Goal: Task Accomplishment & Management: Manage account settings

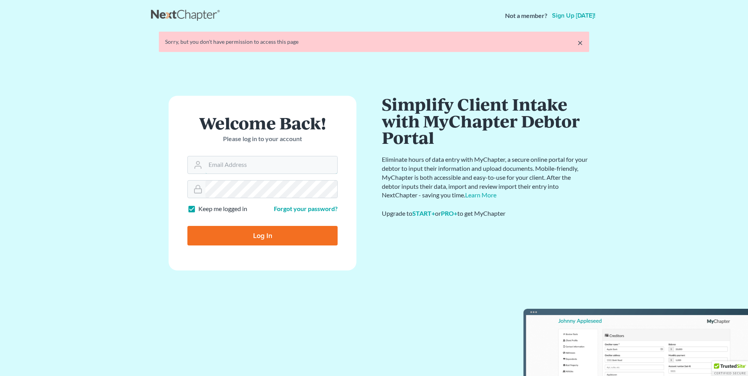
type input "rhonda@montejwhite.com"
click at [258, 241] on input "Log In" at bounding box center [262, 236] width 150 height 20
type input "Thinking..."
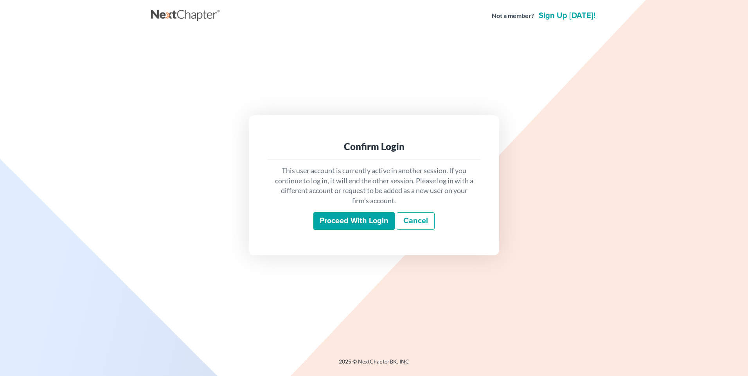
click at [325, 218] on input "Proceed with login" at bounding box center [353, 221] width 81 height 18
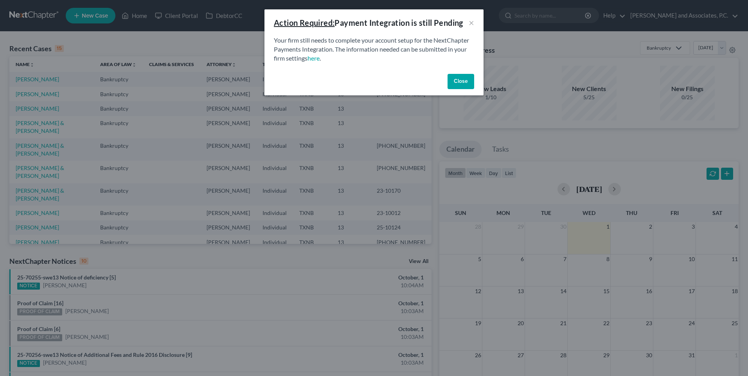
click at [457, 80] on button "Close" at bounding box center [460, 82] width 27 height 16
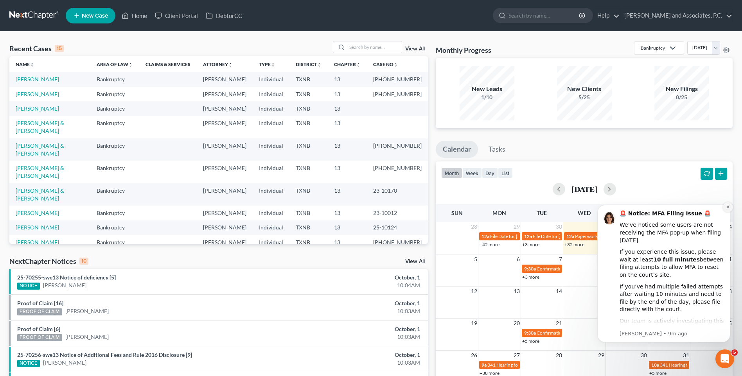
click at [724, 208] on button "Dismiss notification" at bounding box center [728, 207] width 10 height 10
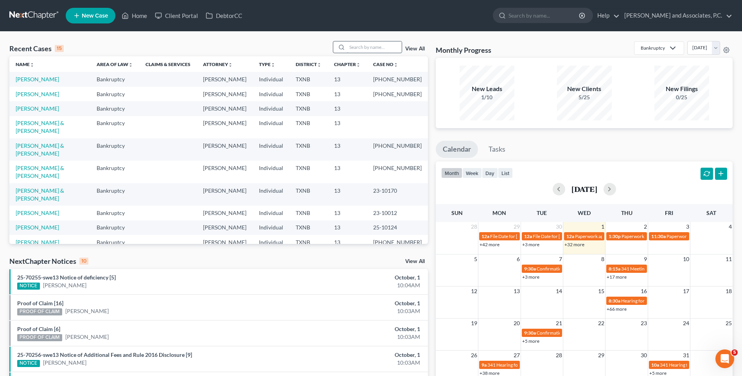
click at [357, 47] on input "search" at bounding box center [374, 46] width 55 height 11
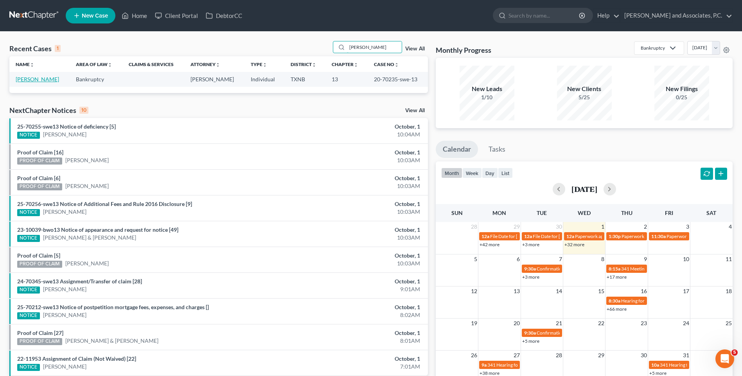
type input "[PERSON_NAME]"
click at [50, 79] on link "[PERSON_NAME]" at bounding box center [37, 79] width 43 height 7
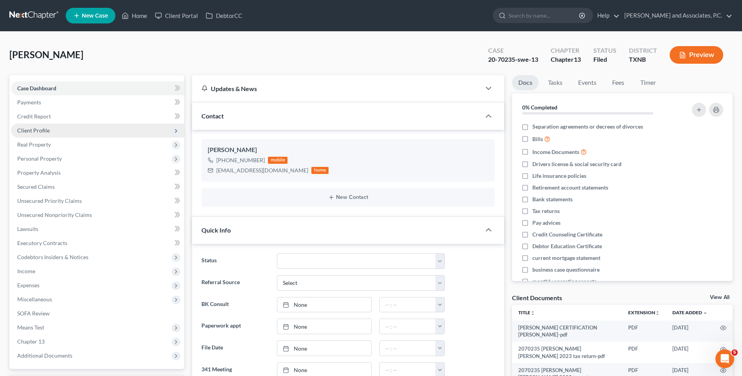
click at [46, 131] on span "Client Profile" at bounding box center [33, 130] width 32 height 7
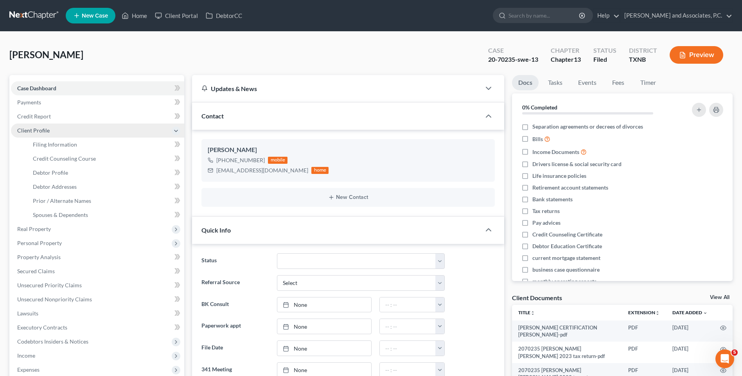
scroll to position [15, 0]
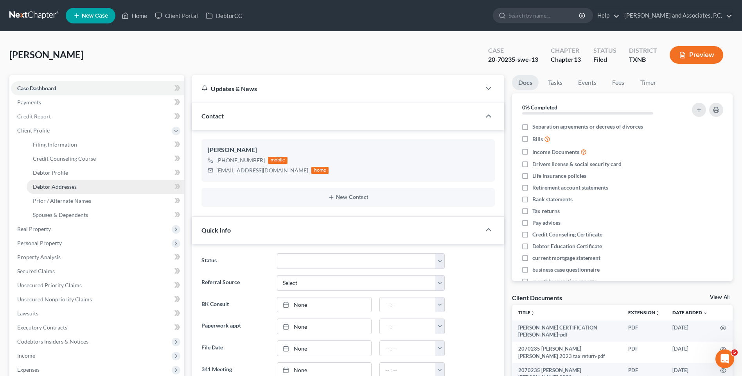
click at [55, 188] on span "Debtor Addresses" at bounding box center [55, 186] width 44 height 7
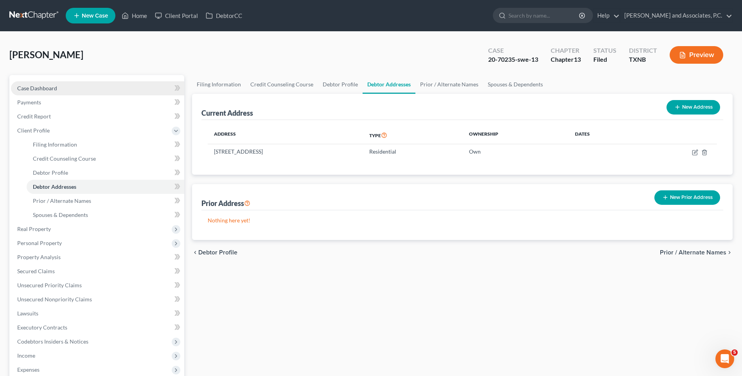
click at [43, 88] on span "Case Dashboard" at bounding box center [37, 88] width 40 height 7
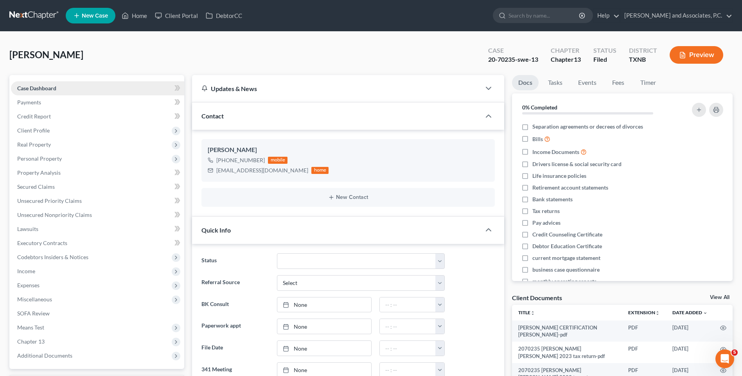
scroll to position [15, 0]
click at [137, 14] on link "Home" at bounding box center [134, 16] width 33 height 14
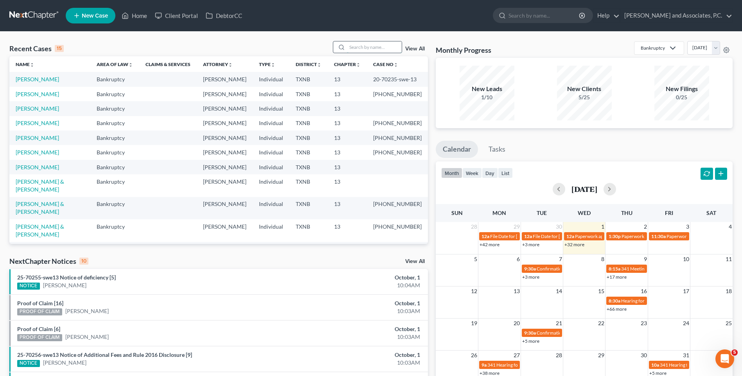
click at [358, 47] on input "search" at bounding box center [374, 46] width 55 height 11
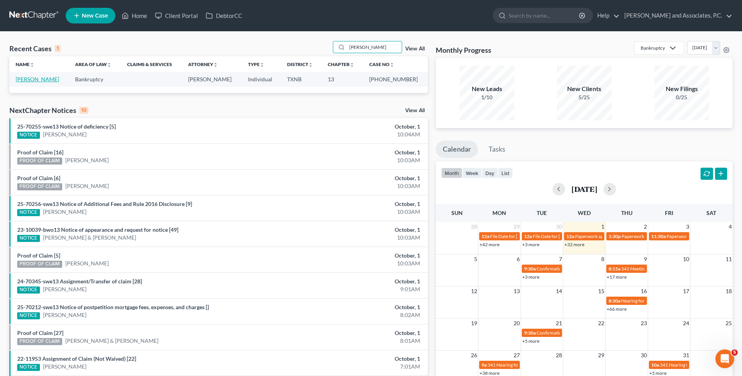
type input "[PERSON_NAME]"
click at [47, 79] on link "[PERSON_NAME]" at bounding box center [37, 79] width 43 height 7
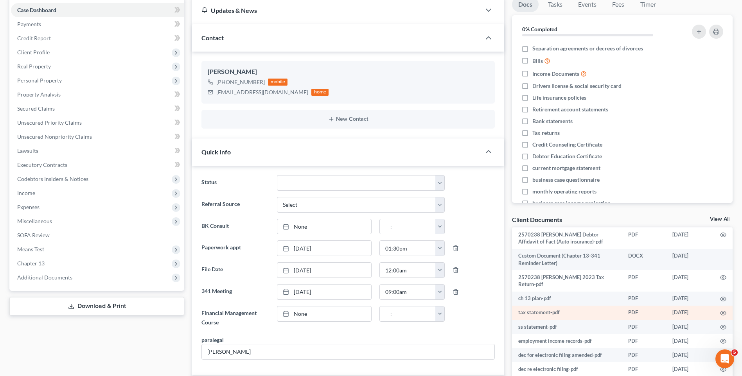
scroll to position [57, 0]
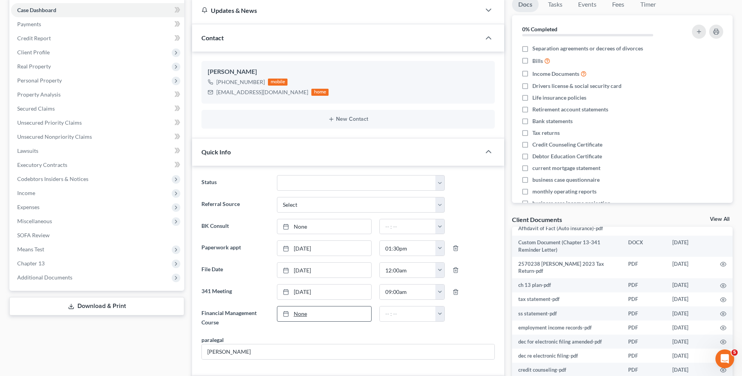
click at [302, 314] on link "None" at bounding box center [324, 314] width 94 height 15
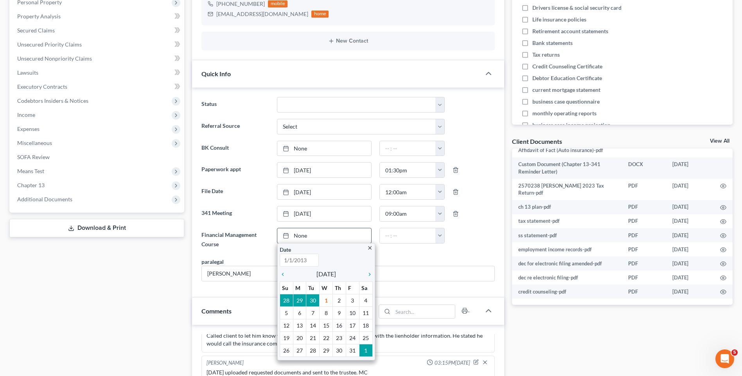
scroll to position [196, 0]
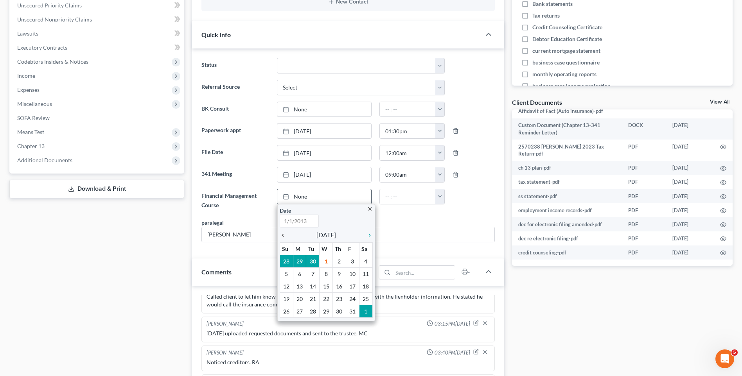
click at [283, 235] on icon "chevron_left" at bounding box center [285, 235] width 10 height 6
type input "[DATE]"
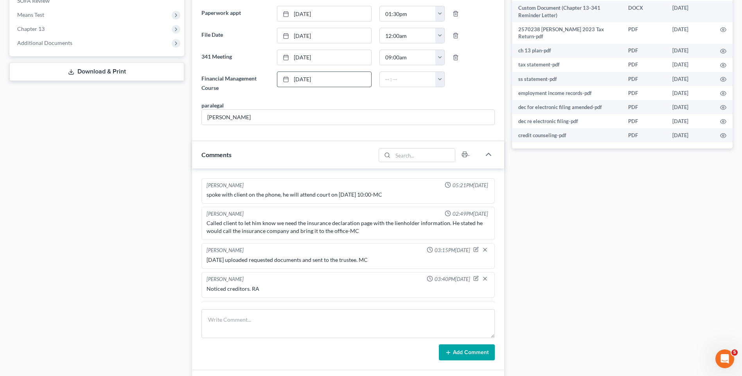
scroll to position [356, 0]
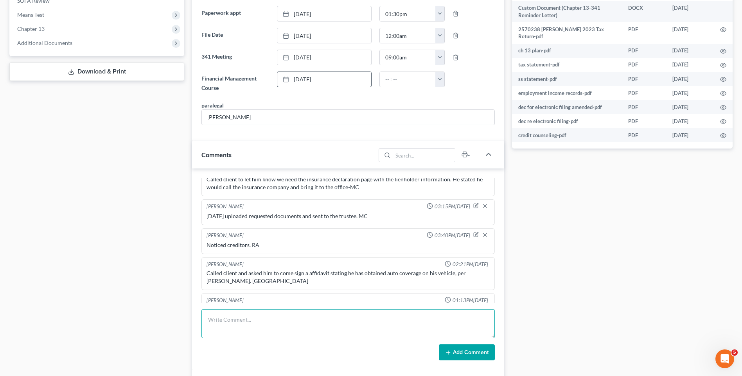
click at [224, 321] on textarea at bounding box center [347, 323] width 293 height 29
type textarea "Set up file and mailed copy of petition to the client RA"
drag, startPoint x: 483, startPoint y: 349, endPoint x: 38, endPoint y: 41, distance: 541.1
click at [482, 349] on button "Add Comment" at bounding box center [467, 353] width 56 height 16
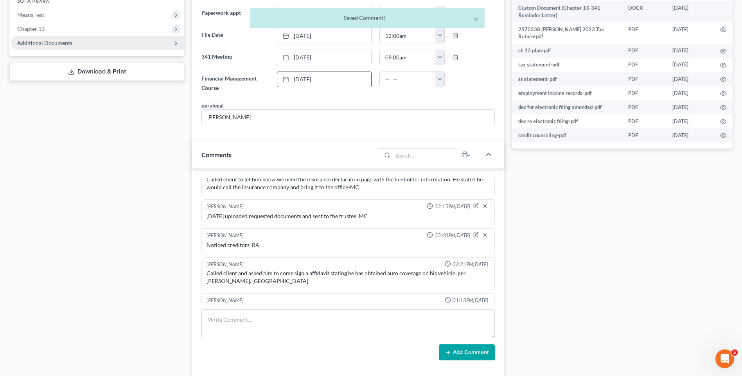
click at [38, 41] on span "Additional Documents" at bounding box center [44, 43] width 55 height 7
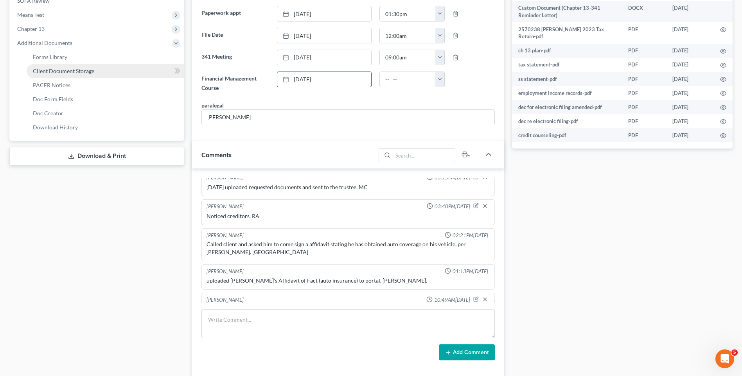
click at [39, 71] on span "Client Document Storage" at bounding box center [63, 71] width 61 height 7
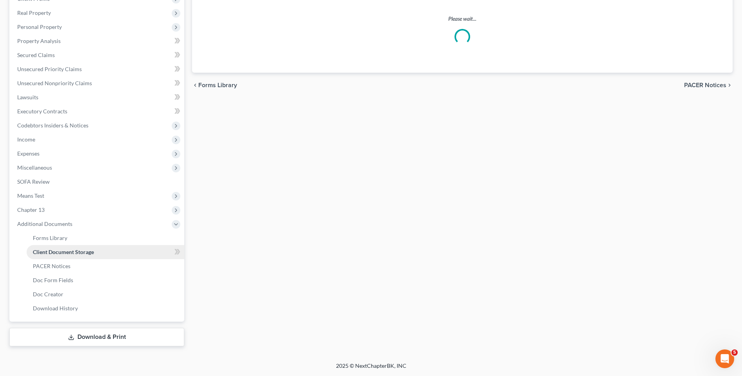
select select "18"
select select "21"
select select "10"
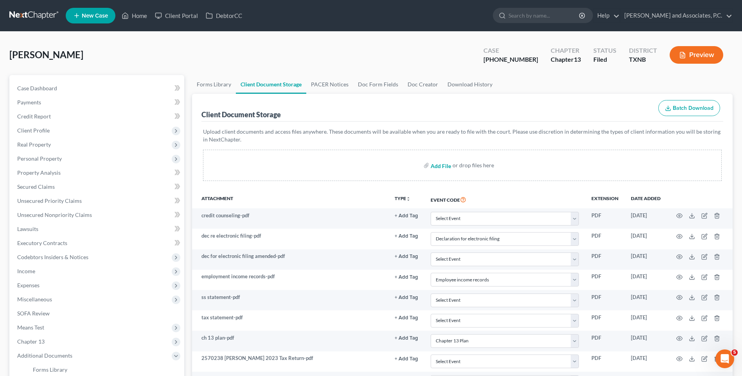
click at [434, 167] on input "file" at bounding box center [440, 165] width 19 height 14
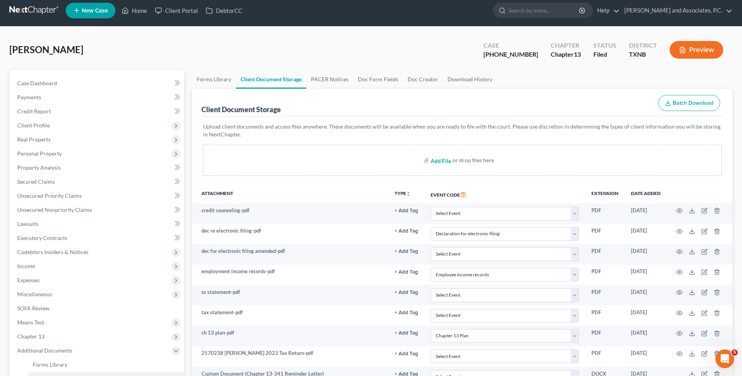
scroll to position [39, 0]
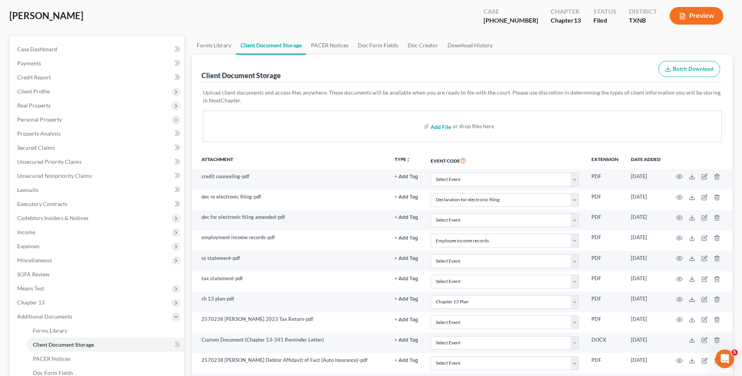
type input "C:\fakepath\2570238 [PERSON_NAME] auth to release.pdf"
select select "18"
select select "21"
select select "10"
click at [434, 128] on input "file" at bounding box center [440, 126] width 19 height 14
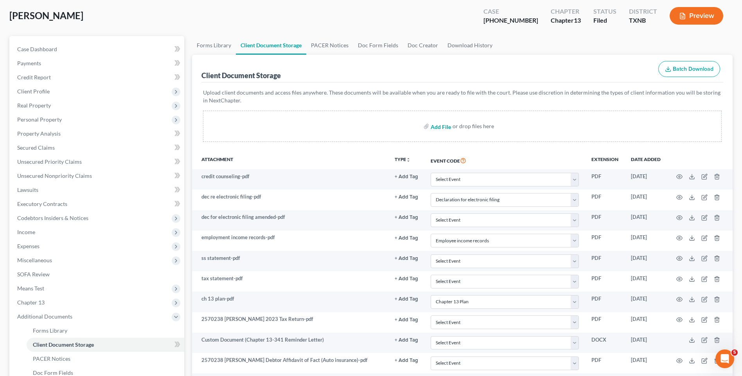
type input "C:\fakepath\2570238 [PERSON_NAME] auto insurance.pdf"
select select "18"
select select "21"
select select "10"
click at [439, 127] on input "file" at bounding box center [440, 126] width 19 height 14
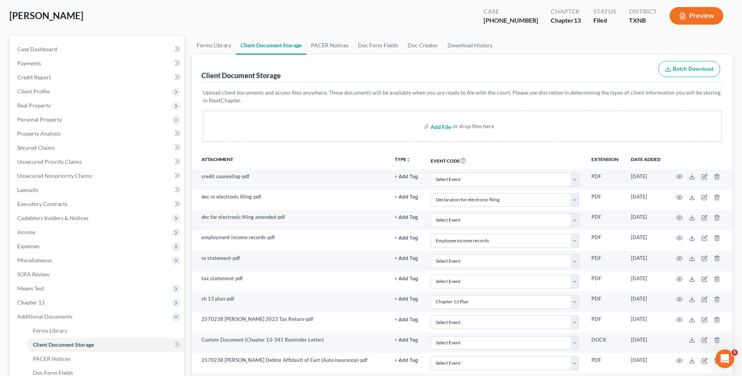
type input "C:\fakepath\2570238 [PERSON_NAME] debtor contact info.pdf"
select select "18"
select select "21"
select select "10"
click at [435, 127] on input "file" at bounding box center [440, 126] width 19 height 14
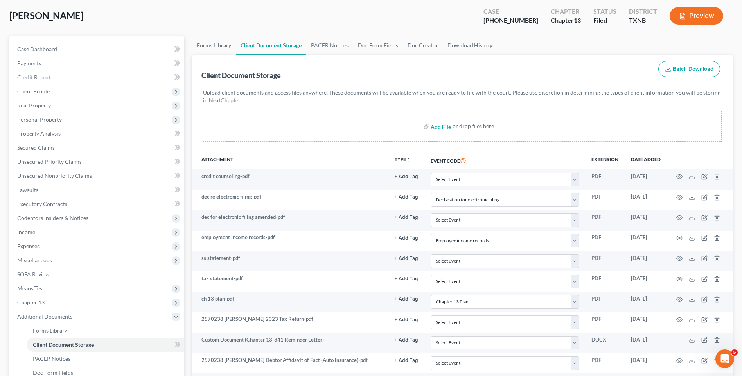
type input "C:\fakepath\2570238 [PERSON_NAME] mortgage info.pdf"
click at [435, 127] on input "file" at bounding box center [440, 126] width 19 height 14
select select "18"
select select "21"
select select "10"
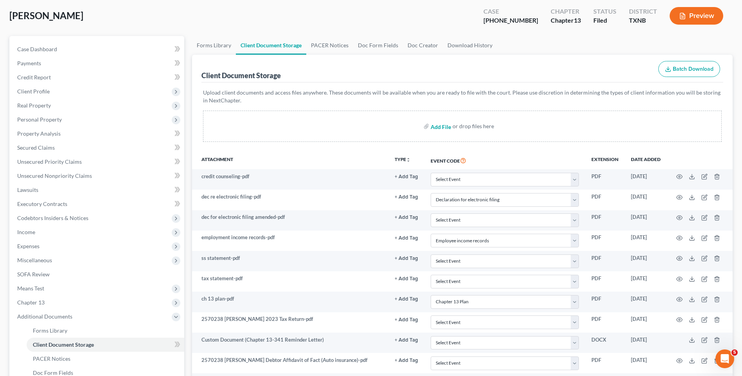
type input "C:\fakepath\2570238 [PERSON_NAME] proof of ID.pdf"
select select "18"
select select "21"
select select "10"
click at [433, 126] on input "file" at bounding box center [440, 126] width 19 height 14
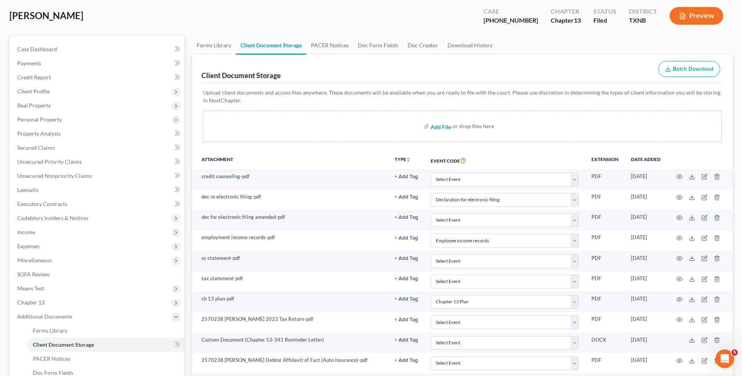
type input "C:\fakepath\2570238 [PERSON_NAME] proof of income.pdf"
select select "18"
select select "21"
select select "10"
click at [437, 127] on input "file" at bounding box center [440, 126] width 19 height 14
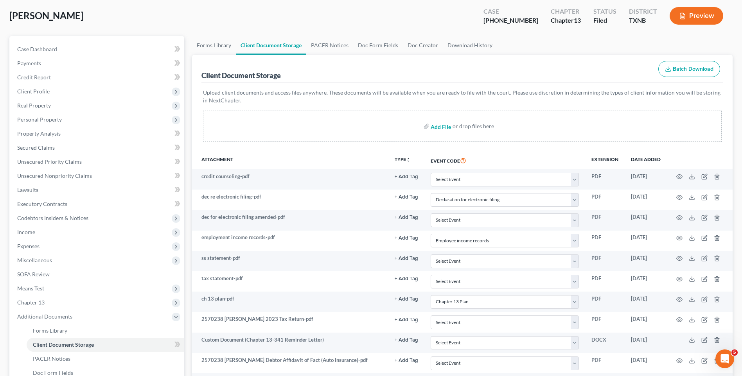
type input "C:\fakepath\2570238 [PERSON_NAME] wage directive.pdf"
select select "18"
select select "21"
select select "10"
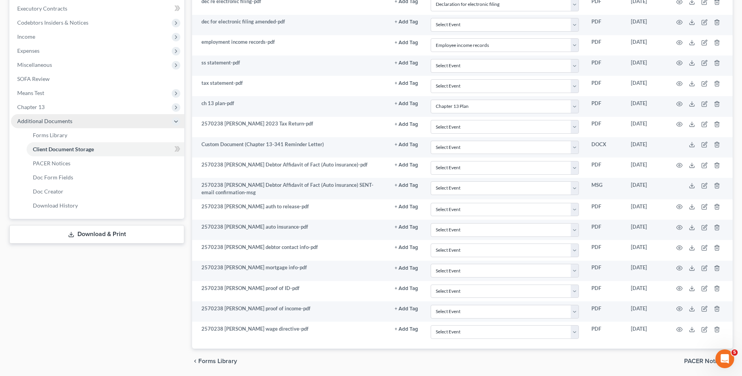
click at [51, 122] on span "Additional Documents" at bounding box center [44, 121] width 55 height 7
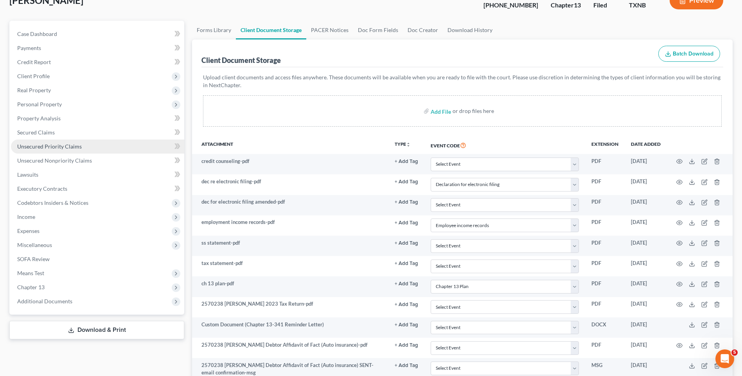
scroll to position [0, 0]
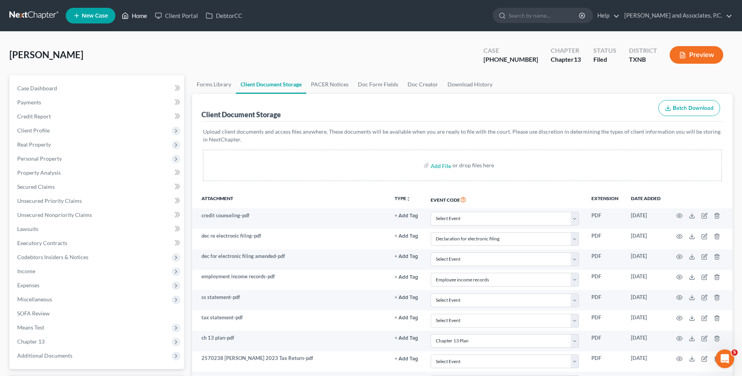
click at [142, 15] on link "Home" at bounding box center [134, 16] width 33 height 14
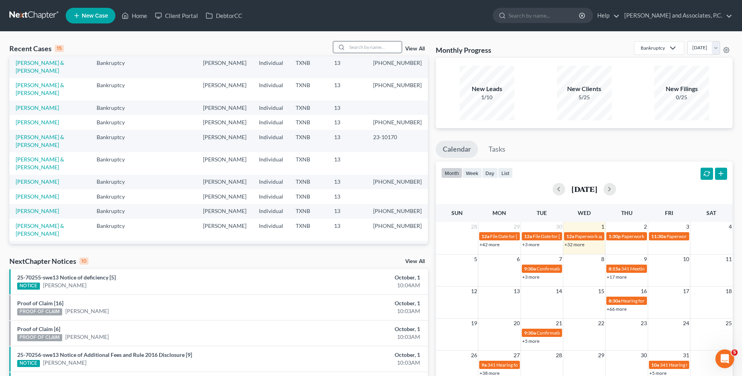
click at [377, 48] on input "search" at bounding box center [374, 46] width 55 height 11
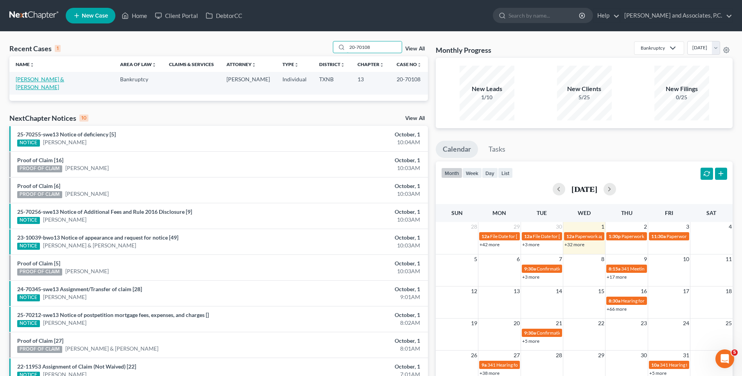
type input "20-70108"
click at [49, 79] on link "[PERSON_NAME] & [PERSON_NAME]" at bounding box center [40, 83] width 49 height 14
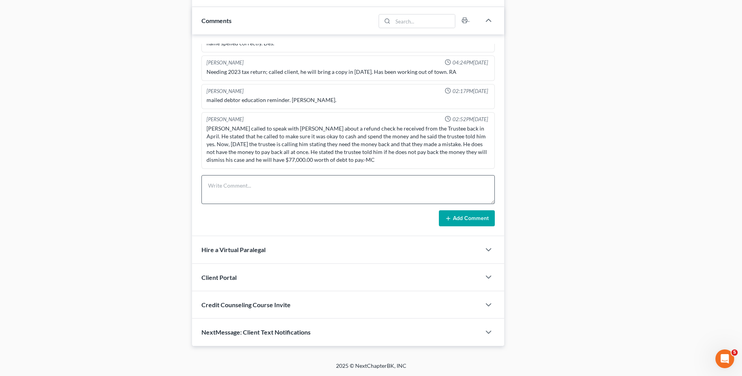
scroll to position [173, 0]
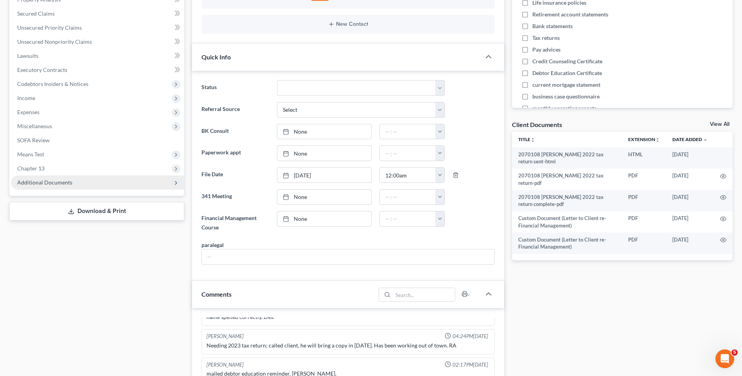
click at [57, 183] on span "Additional Documents" at bounding box center [44, 182] width 55 height 7
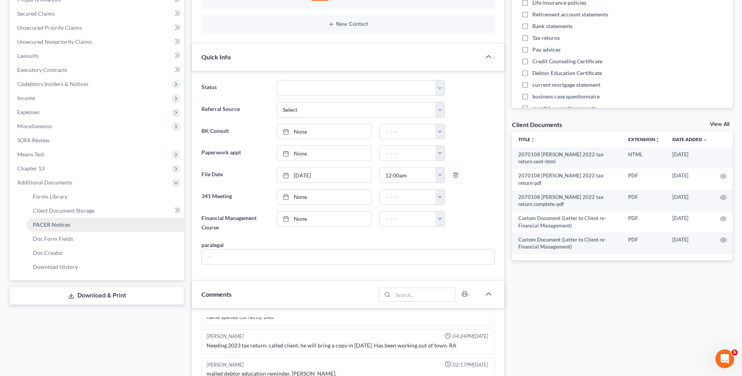
click at [49, 228] on span "PACER Notices" at bounding box center [52, 224] width 38 height 7
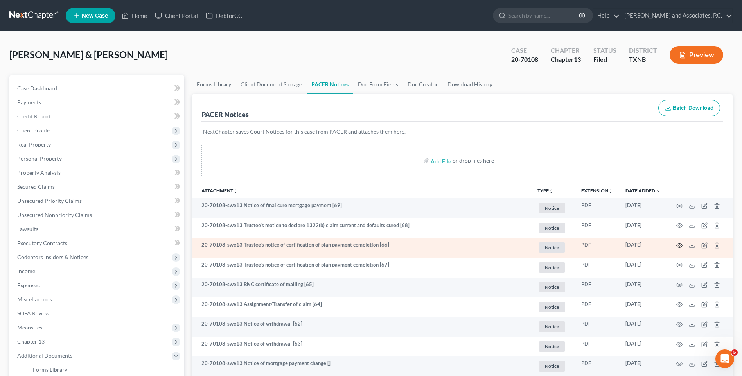
click at [679, 245] on circle "button" at bounding box center [680, 246] width 2 height 2
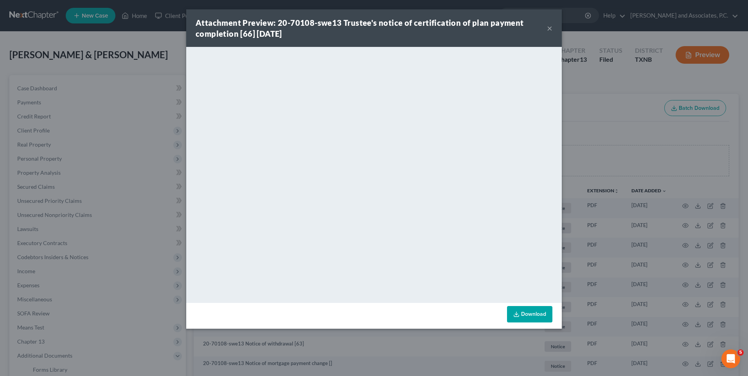
click at [548, 27] on button "×" at bounding box center [549, 27] width 5 height 9
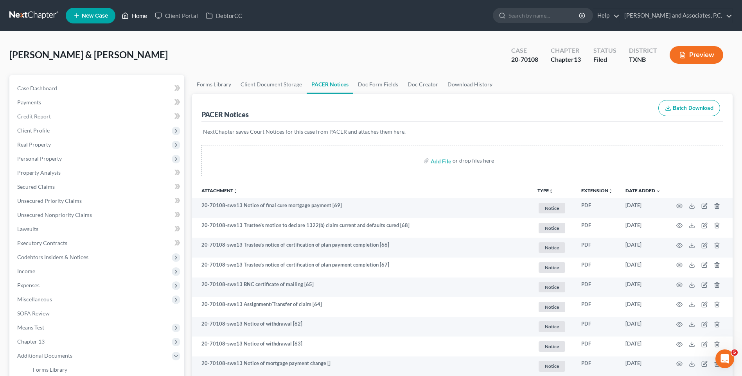
click at [140, 18] on link "Home" at bounding box center [134, 16] width 33 height 14
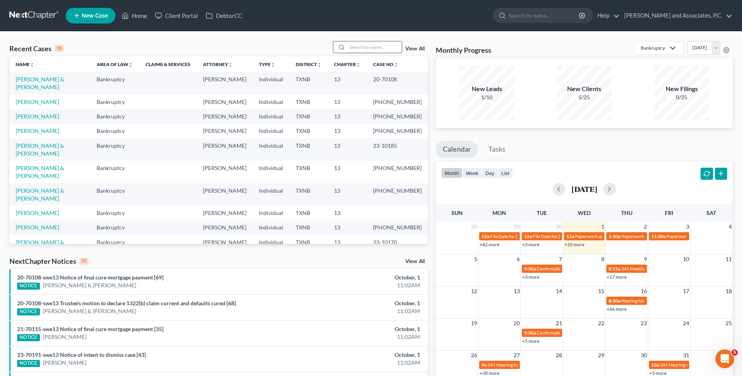
click at [361, 47] on input "search" at bounding box center [374, 46] width 55 height 11
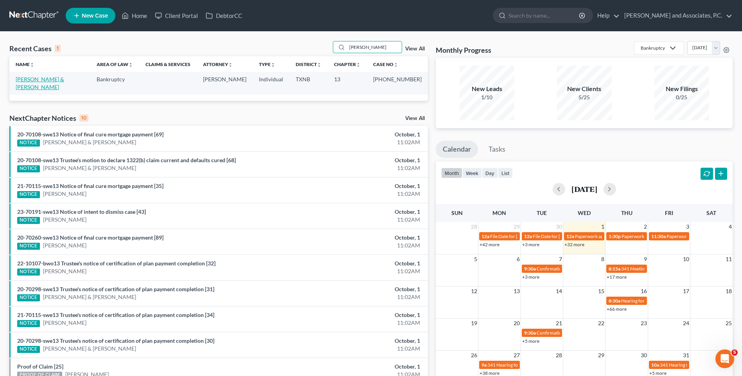
type input "[PERSON_NAME]"
click at [64, 78] on link "[PERSON_NAME] & [PERSON_NAME]" at bounding box center [40, 83] width 49 height 14
select select "6"
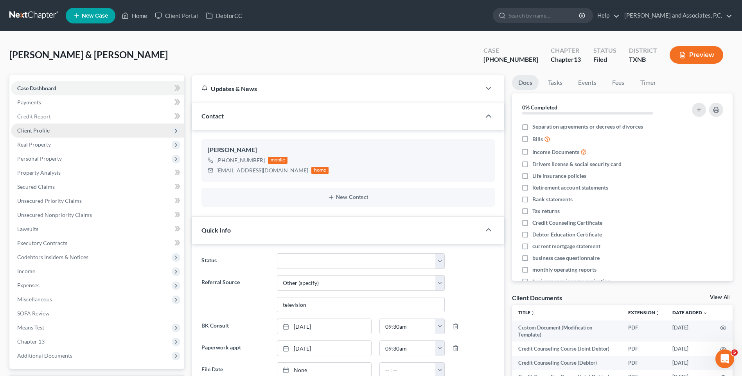
click at [33, 133] on span "Client Profile" at bounding box center [33, 130] width 32 height 7
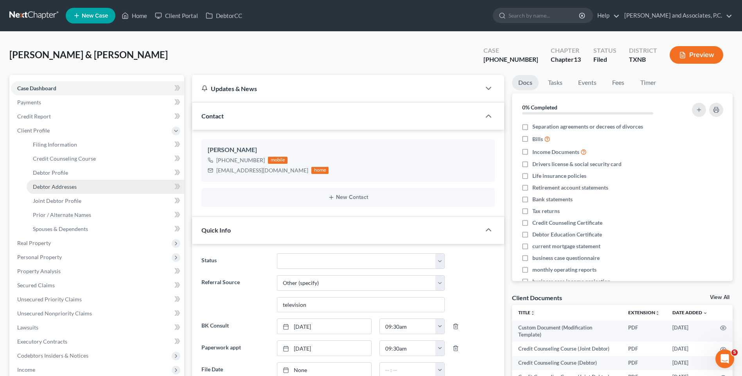
click at [47, 184] on span "Debtor Addresses" at bounding box center [55, 186] width 44 height 7
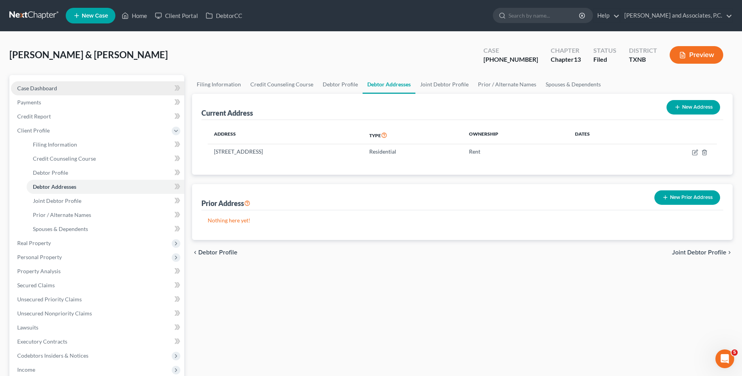
click at [42, 88] on span "Case Dashboard" at bounding box center [37, 88] width 40 height 7
select select "6"
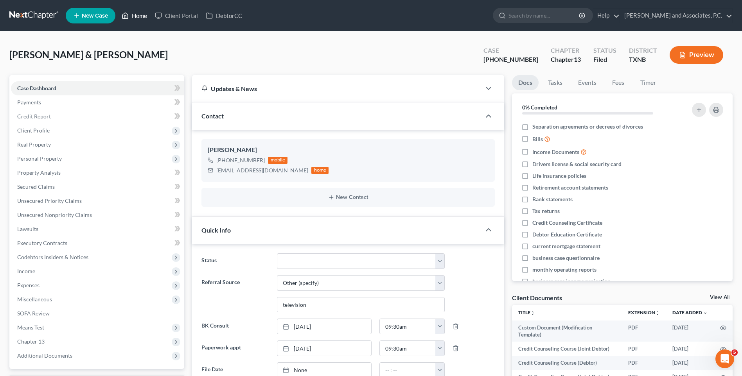
click at [138, 18] on link "Home" at bounding box center [134, 16] width 33 height 14
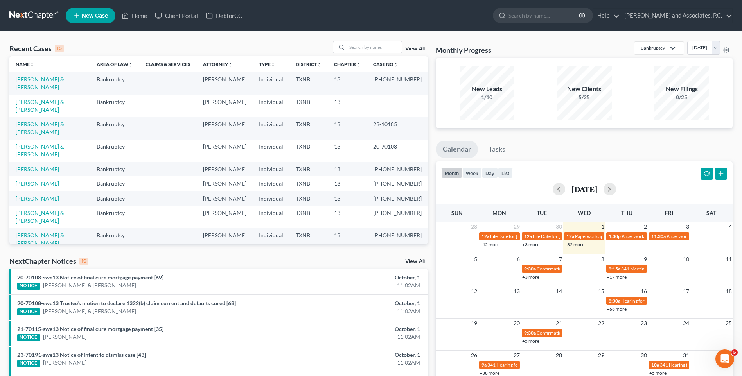
click at [64, 81] on link "[PERSON_NAME] & [PERSON_NAME]" at bounding box center [40, 83] width 49 height 14
select select "6"
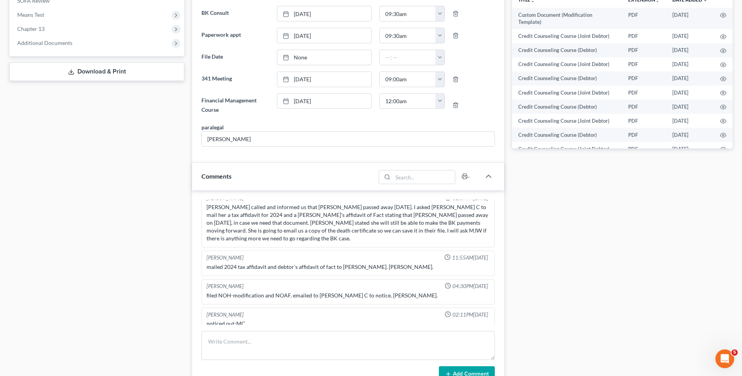
scroll to position [430, 0]
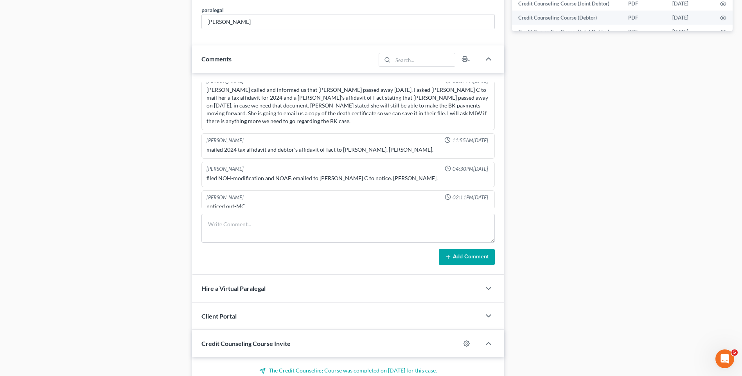
click at [340, 194] on div "[PERSON_NAME] 02:11PM[DATE]" at bounding box center [348, 197] width 286 height 7
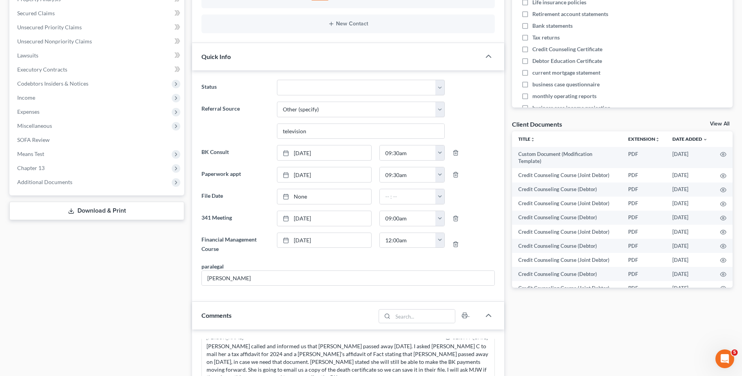
scroll to position [0, 0]
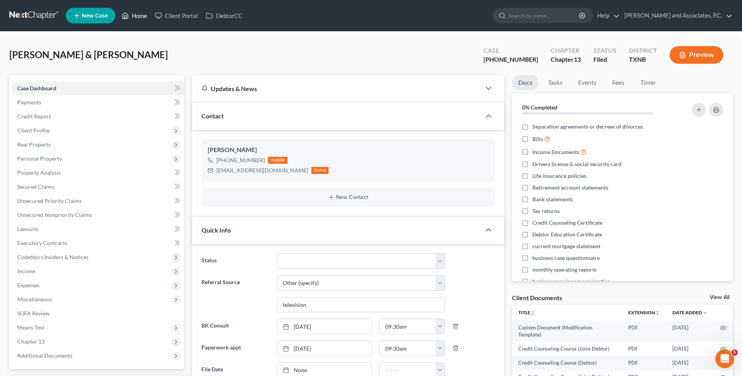
click at [138, 15] on link "Home" at bounding box center [134, 16] width 33 height 14
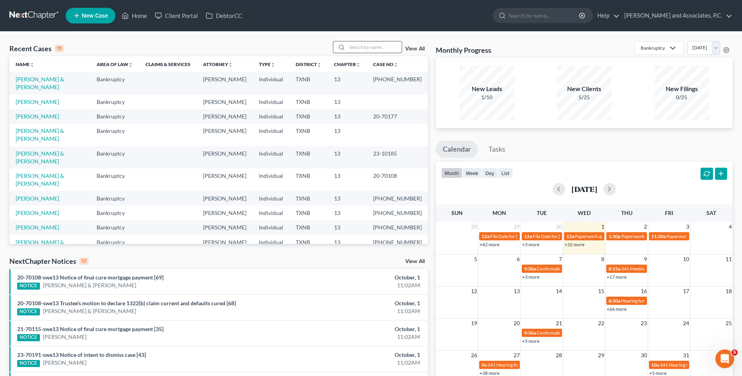
click at [367, 48] on input "search" at bounding box center [374, 46] width 55 height 11
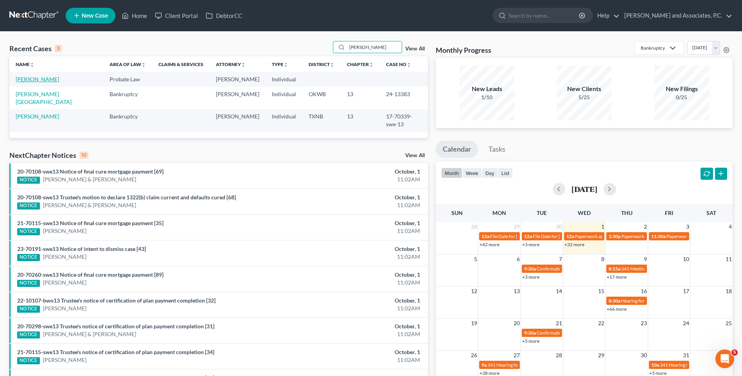
type input "[PERSON_NAME]"
click at [44, 81] on link "[PERSON_NAME]" at bounding box center [37, 79] width 43 height 7
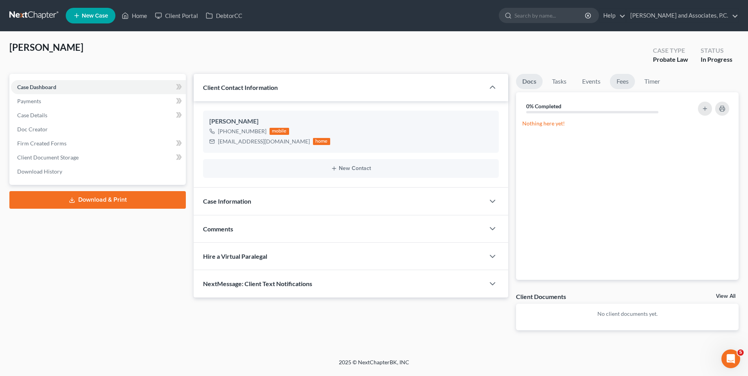
click at [619, 78] on link "Fees" at bounding box center [622, 81] width 25 height 15
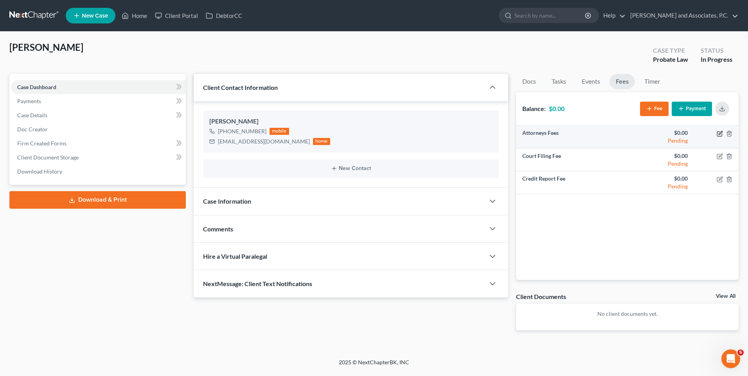
click at [718, 131] on icon "button" at bounding box center [720, 134] width 6 height 6
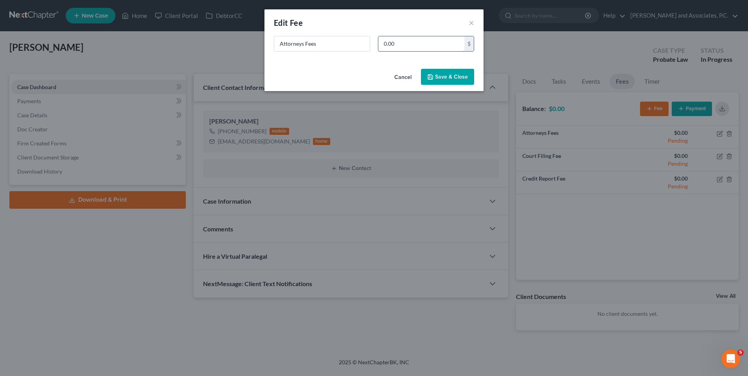
click at [402, 46] on input "0.00" at bounding box center [421, 43] width 86 height 15
type input "2,500.00"
click at [444, 82] on button "Save & Close" at bounding box center [447, 77] width 53 height 16
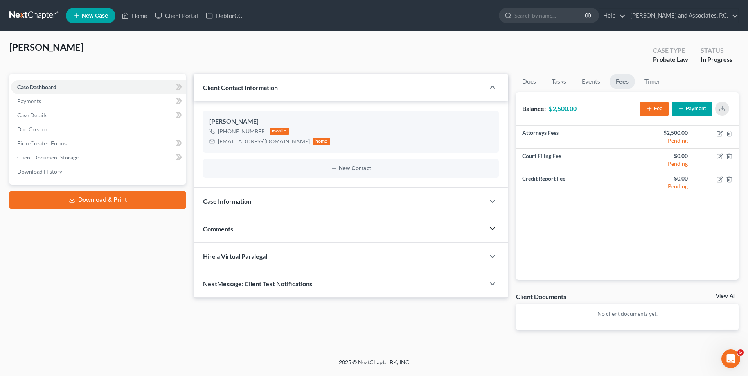
click at [492, 228] on icon "button" at bounding box center [492, 228] width 9 height 9
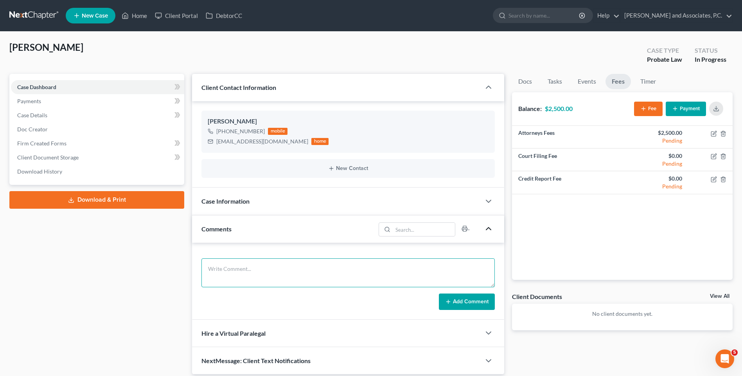
click at [252, 274] on textarea at bounding box center [347, 273] width 293 height 29
type textarea "Preparing Letter Testamentary for [PERSON_NAME] (Deceased) RA"
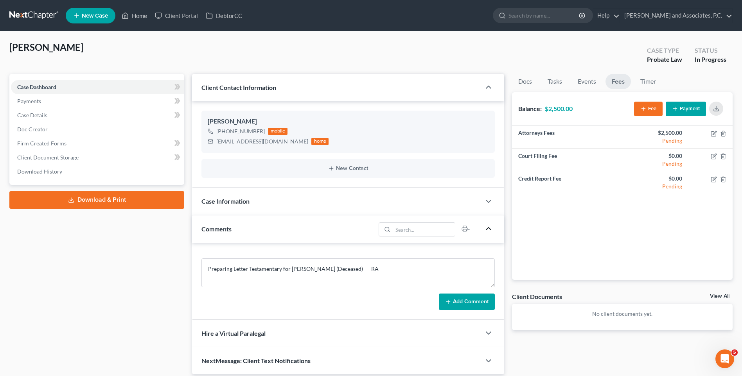
click at [480, 302] on button "Add Comment" at bounding box center [467, 302] width 56 height 16
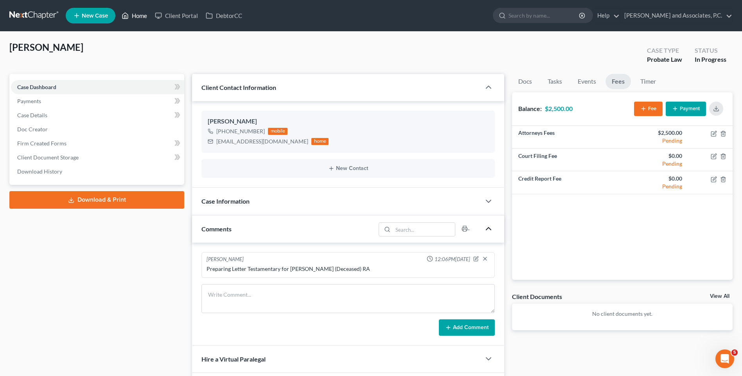
click at [138, 17] on link "Home" at bounding box center [134, 16] width 33 height 14
